Goal: Information Seeking & Learning: Learn about a topic

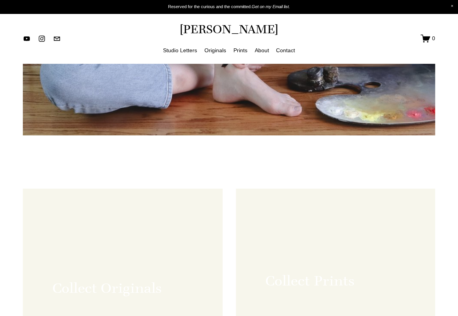
scroll to position [307, 0]
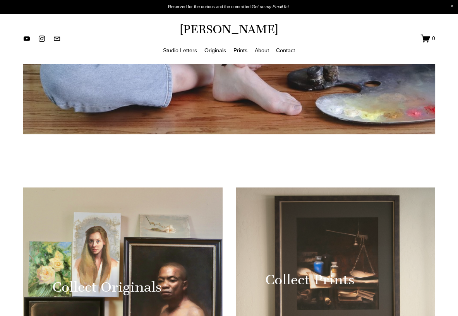
click at [152, 187] on div at bounding box center [122, 286] width 199 height 199
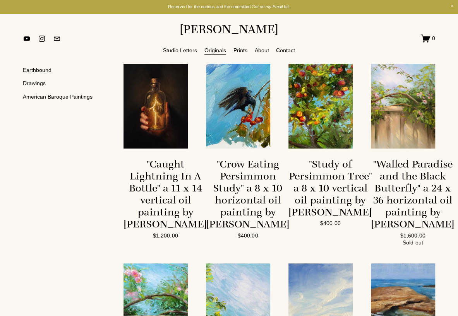
scroll to position [35, 0]
click at [150, 122] on img at bounding box center [155, 100] width 64 height 96
click at [239, 121] on img at bounding box center [238, 100] width 64 height 96
click at [329, 121] on img at bounding box center [320, 100] width 64 height 96
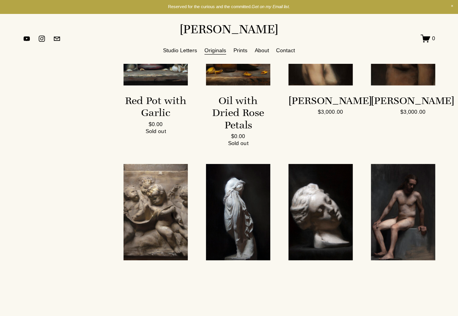
scroll to position [1423, 0]
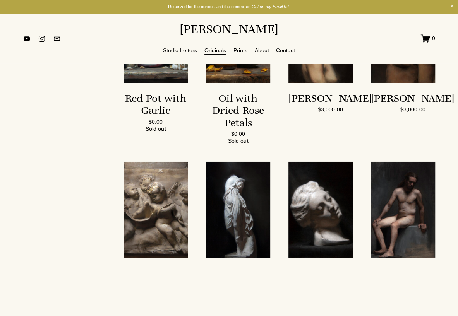
click at [377, 83] on img "Kevin" at bounding box center [403, 35] width 64 height 96
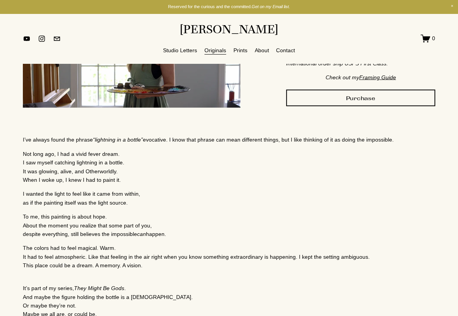
scroll to position [874, 0]
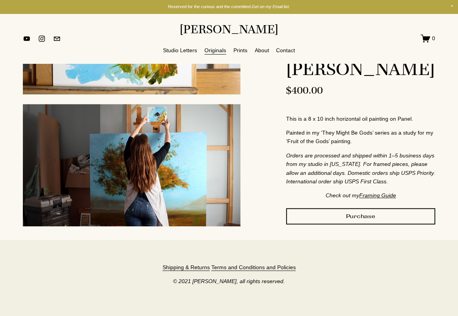
scroll to position [471, 0]
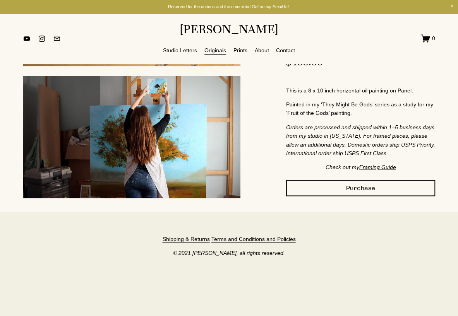
click at [372, 168] on u "Framing Guide" at bounding box center [377, 167] width 37 height 7
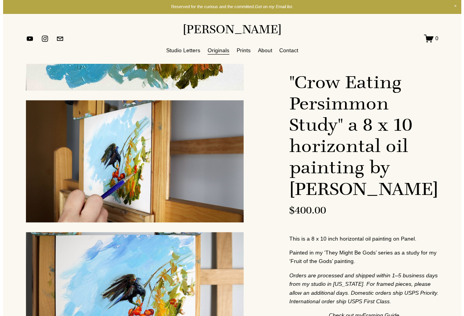
scroll to position [0, 0]
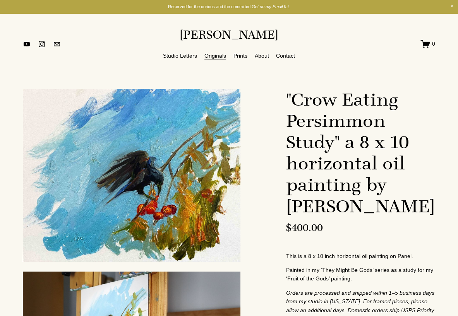
click at [156, 166] on div "Image 1 of 4" at bounding box center [131, 175] width 217 height 173
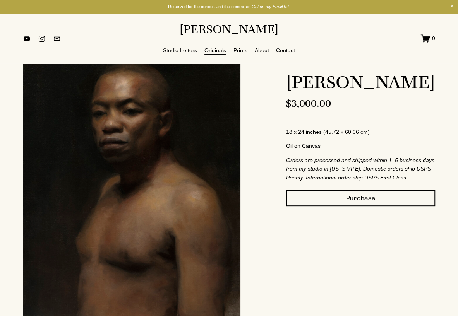
scroll to position [84, 0]
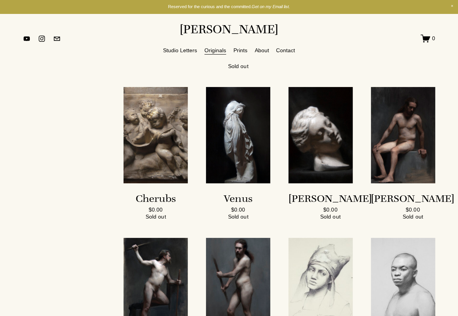
scroll to position [1471, 0]
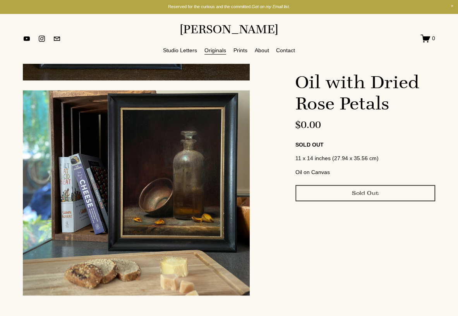
scroll to position [524, 0]
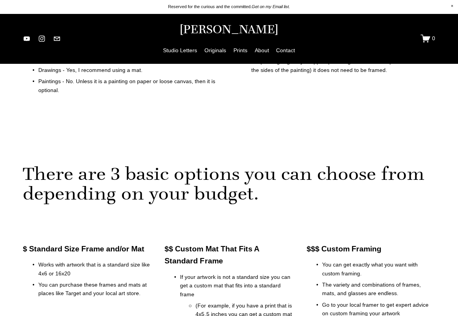
scroll to position [290, 0]
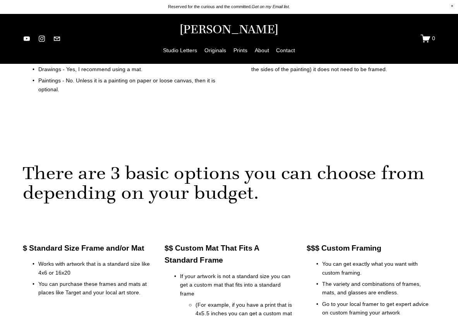
click at [173, 184] on h2 "There are 3 basic options you can choose from depending on your budget." at bounding box center [229, 182] width 412 height 39
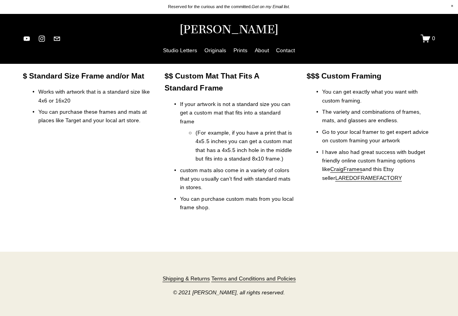
scroll to position [504, 0]
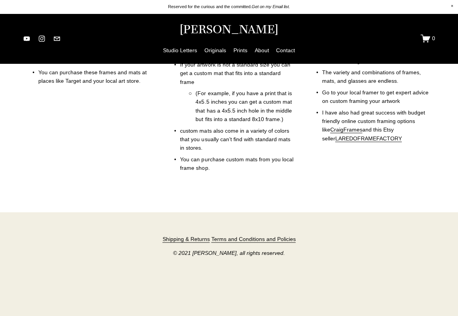
click at [335, 139] on link "LAREDOFRAMEFACTORY" at bounding box center [368, 138] width 67 height 7
click at [331, 126] on link "CraigFrames" at bounding box center [346, 129] width 32 height 7
